Goal: Book appointment/travel/reservation

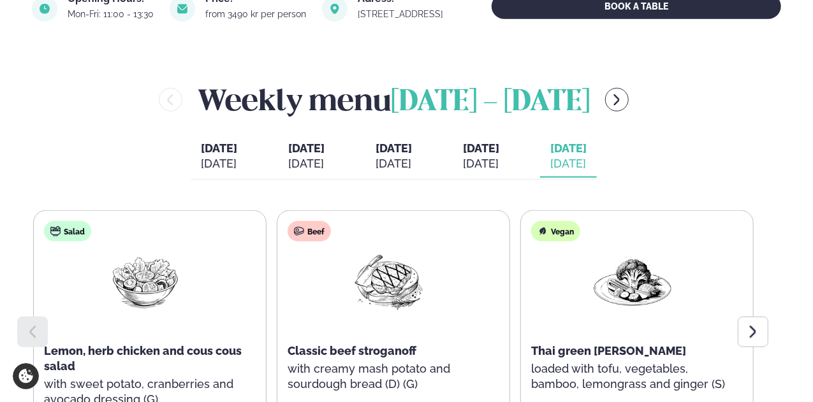
scroll to position [574, 0]
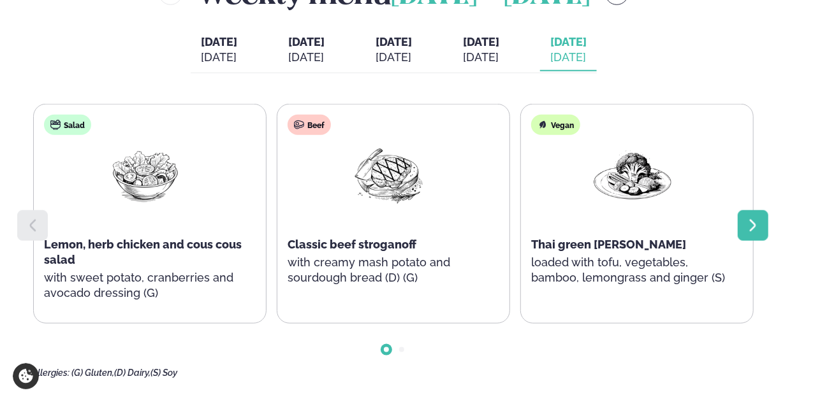
click at [755, 233] on icon at bounding box center [753, 225] width 15 height 15
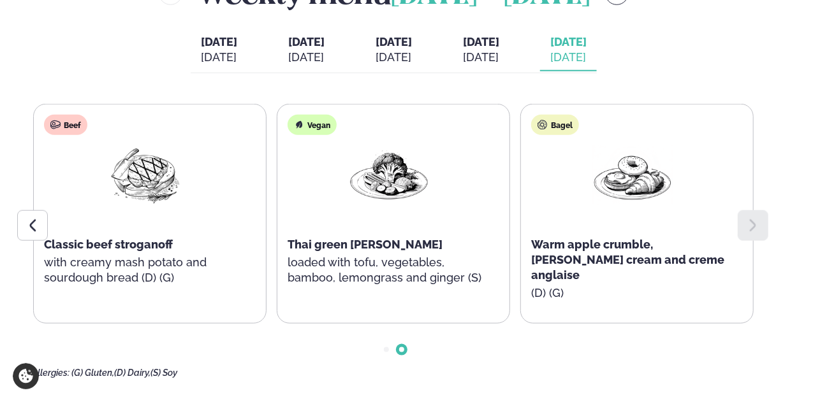
click at [755, 233] on icon at bounding box center [753, 225] width 15 height 15
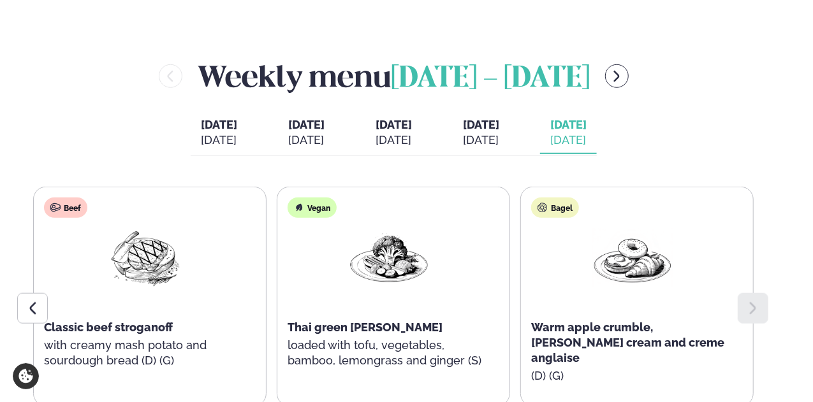
scroll to position [446, 0]
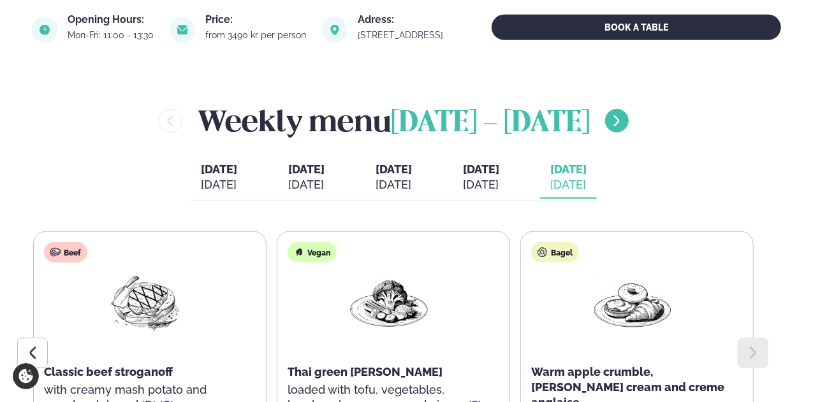
click at [608, 129] on button "menu-btn-right" at bounding box center [617, 121] width 24 height 24
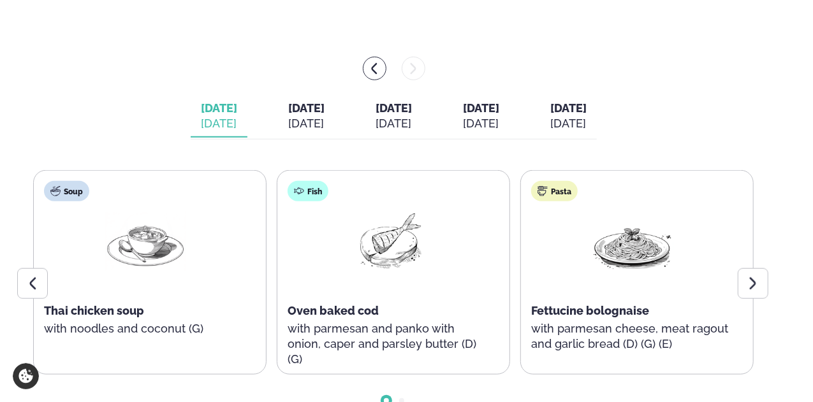
scroll to position [510, 0]
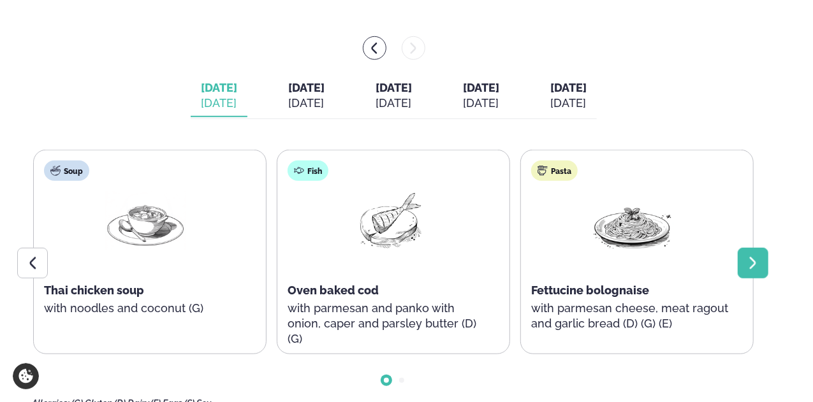
click at [749, 271] on icon at bounding box center [753, 263] width 15 height 15
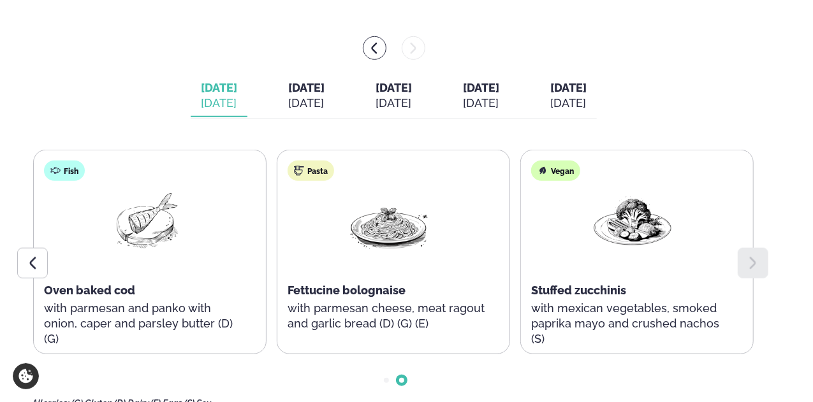
click at [318, 105] on button "[DATE] [DATE]" at bounding box center [306, 96] width 57 height 42
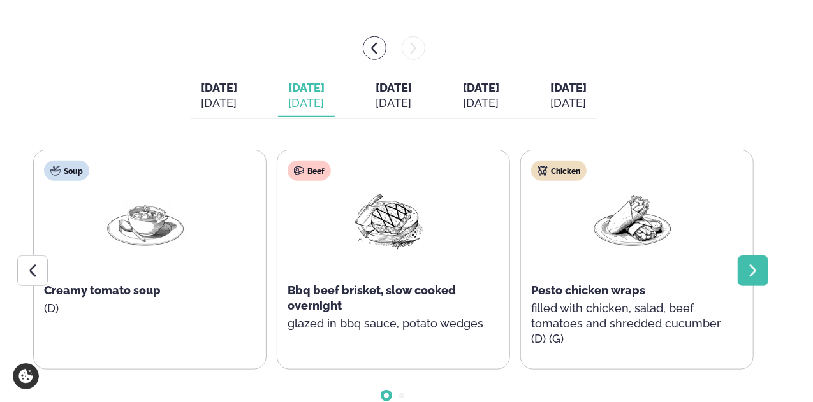
click at [748, 277] on icon at bounding box center [753, 270] width 15 height 15
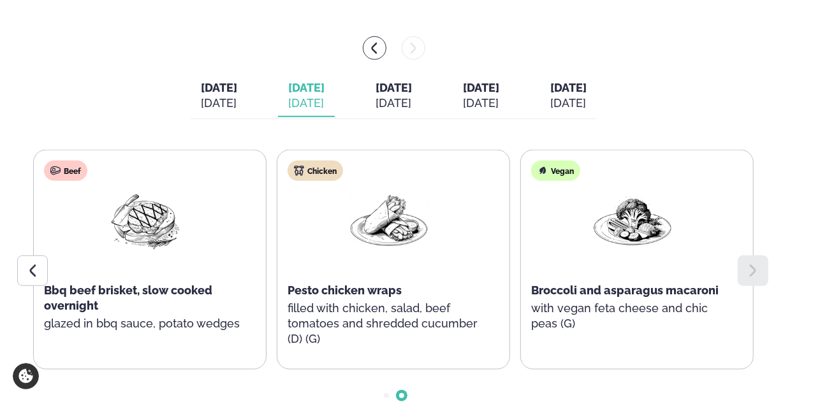
click at [748, 277] on icon at bounding box center [753, 270] width 15 height 15
click at [402, 94] on span "[DATE]" at bounding box center [394, 87] width 36 height 13
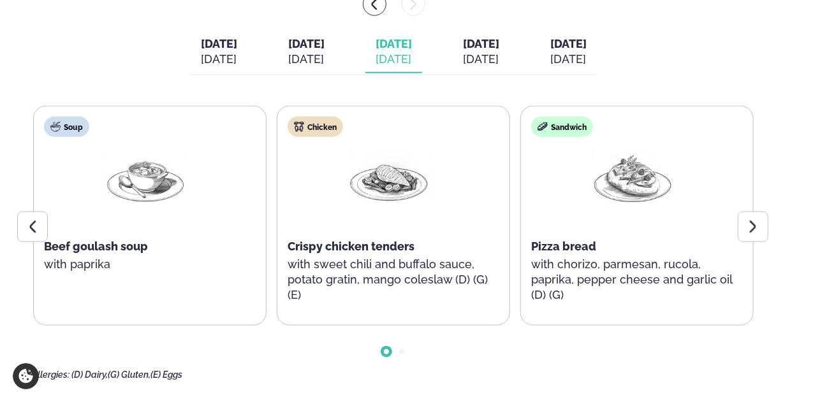
scroll to position [574, 0]
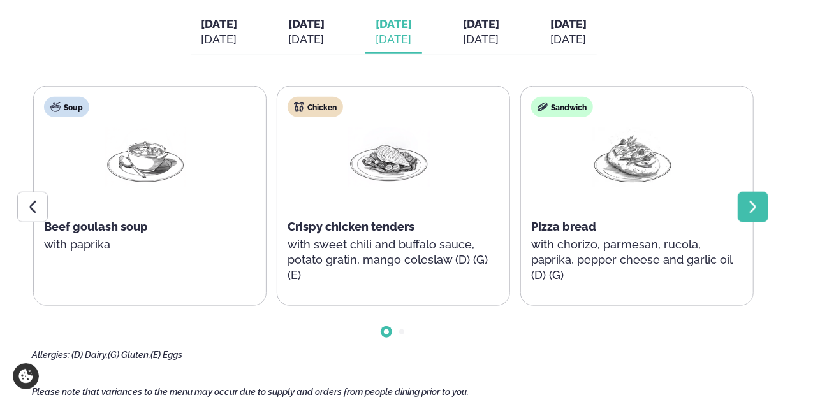
click at [759, 208] on div at bounding box center [753, 207] width 31 height 31
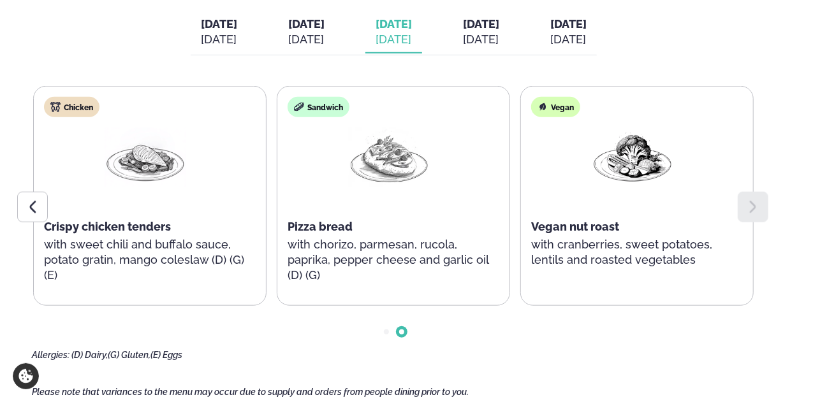
click at [489, 47] on div "[DATE]" at bounding box center [481, 39] width 36 height 15
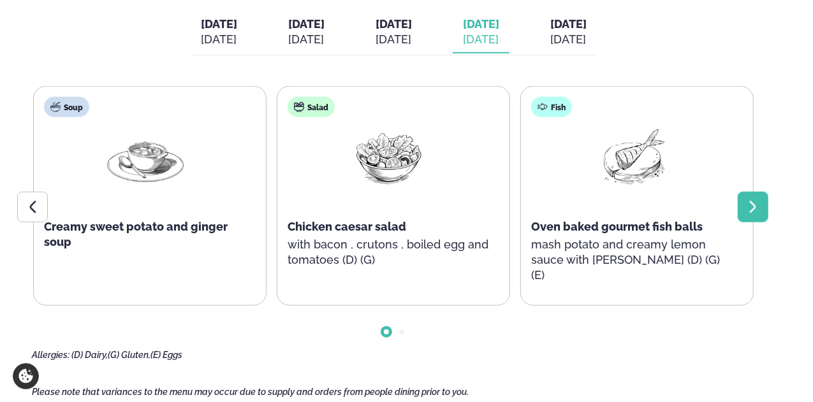
click at [754, 223] on div at bounding box center [753, 207] width 31 height 31
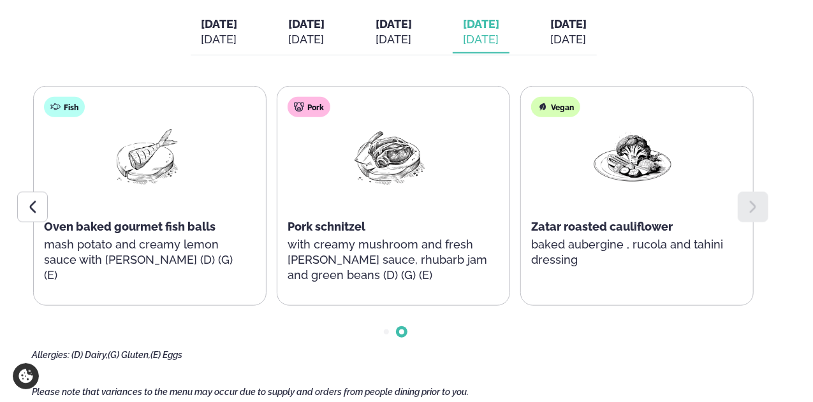
click at [587, 47] on div "[DATE]" at bounding box center [568, 39] width 36 height 15
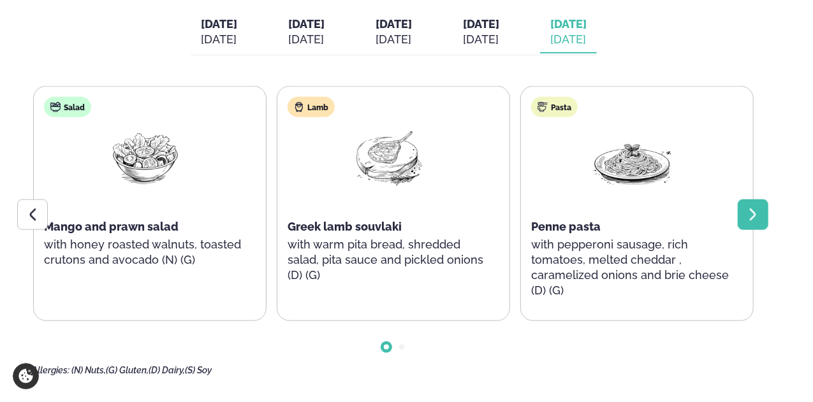
click at [746, 223] on icon at bounding box center [753, 214] width 15 height 15
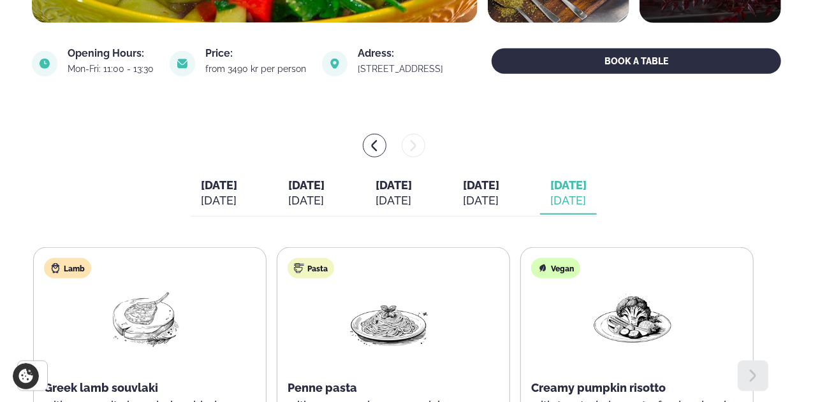
scroll to position [319, 0]
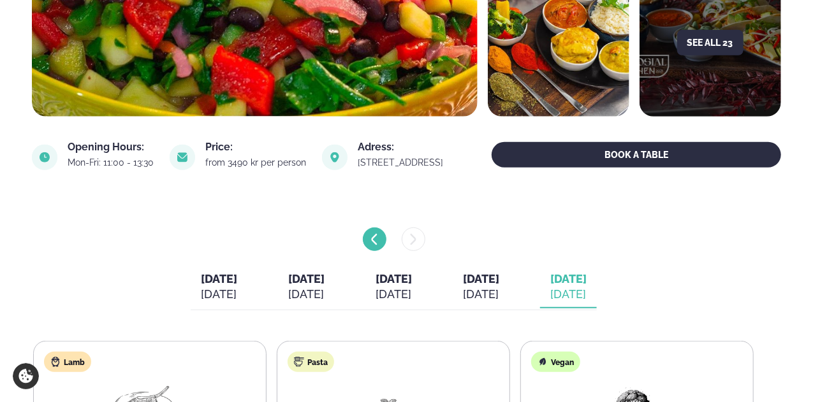
click at [372, 247] on icon "menu-btn-left" at bounding box center [374, 240] width 14 height 14
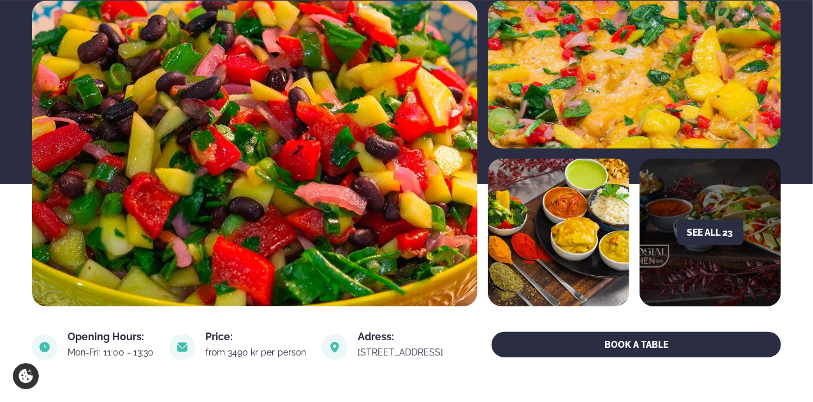
scroll to position [64, 0]
